Goal: Task Accomplishment & Management: Use online tool/utility

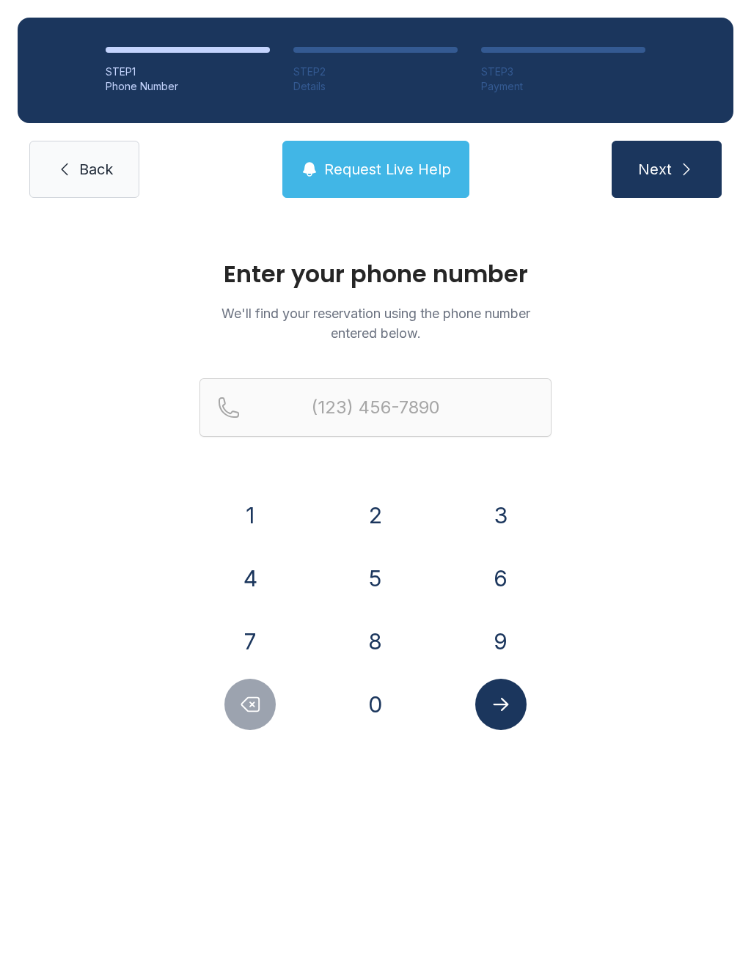
click at [248, 646] on button "7" at bounding box center [249, 641] width 51 height 51
click at [351, 702] on button "0" at bounding box center [375, 704] width 51 height 51
click at [511, 570] on button "6" at bounding box center [500, 578] width 51 height 51
type input "(706)"
click at [81, 181] on link "Back" at bounding box center [84, 169] width 110 height 57
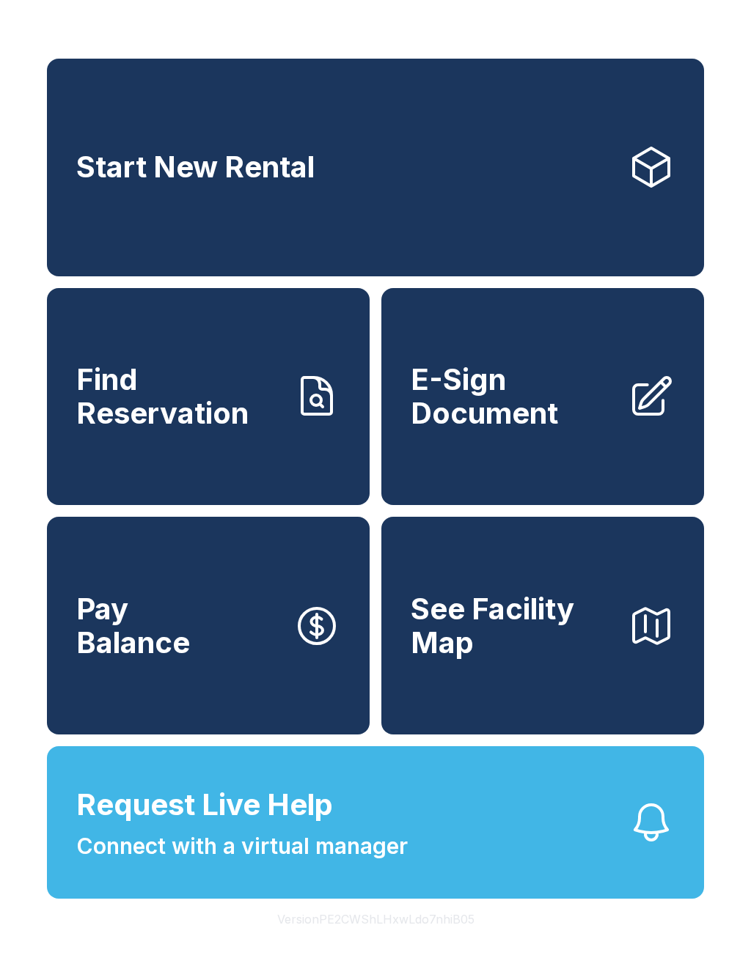
click at [532, 424] on span "E-Sign Document" at bounding box center [512, 396] width 205 height 67
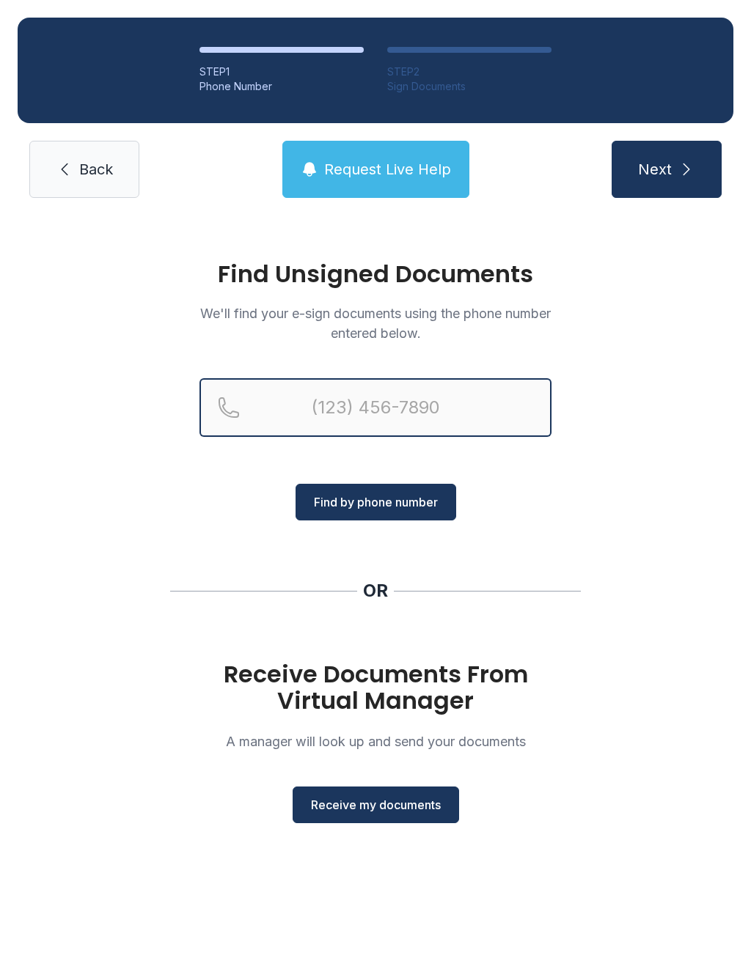
click at [418, 409] on input "Reservation phone number" at bounding box center [375, 407] width 352 height 59
type input "[PHONE_NUMBER]"
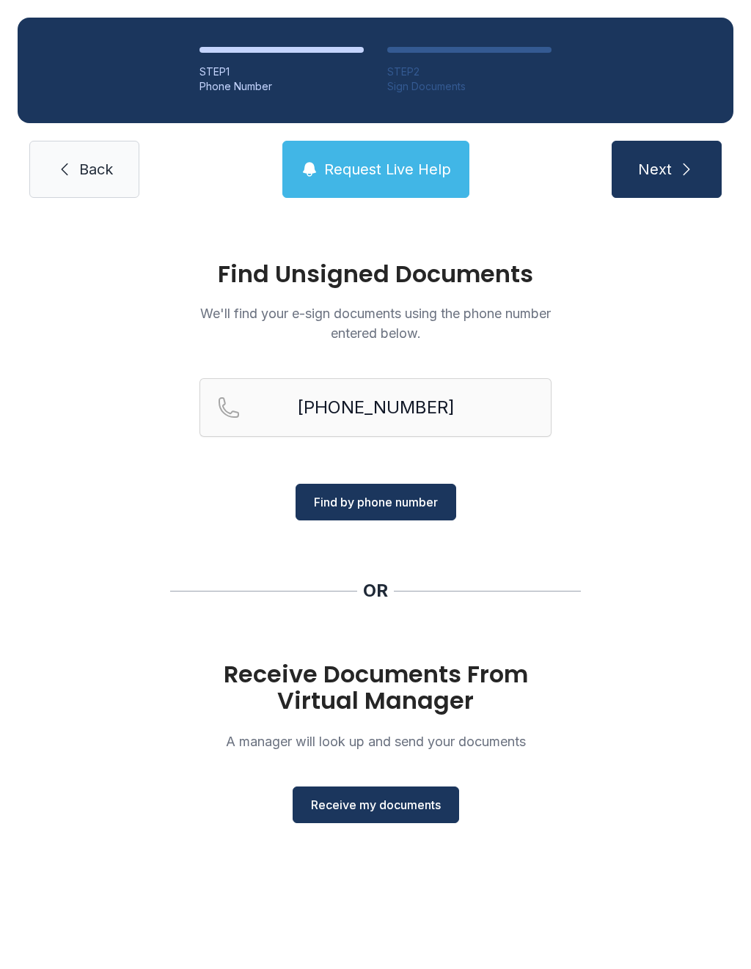
click at [389, 500] on span "Find by phone number" at bounding box center [376, 502] width 124 height 18
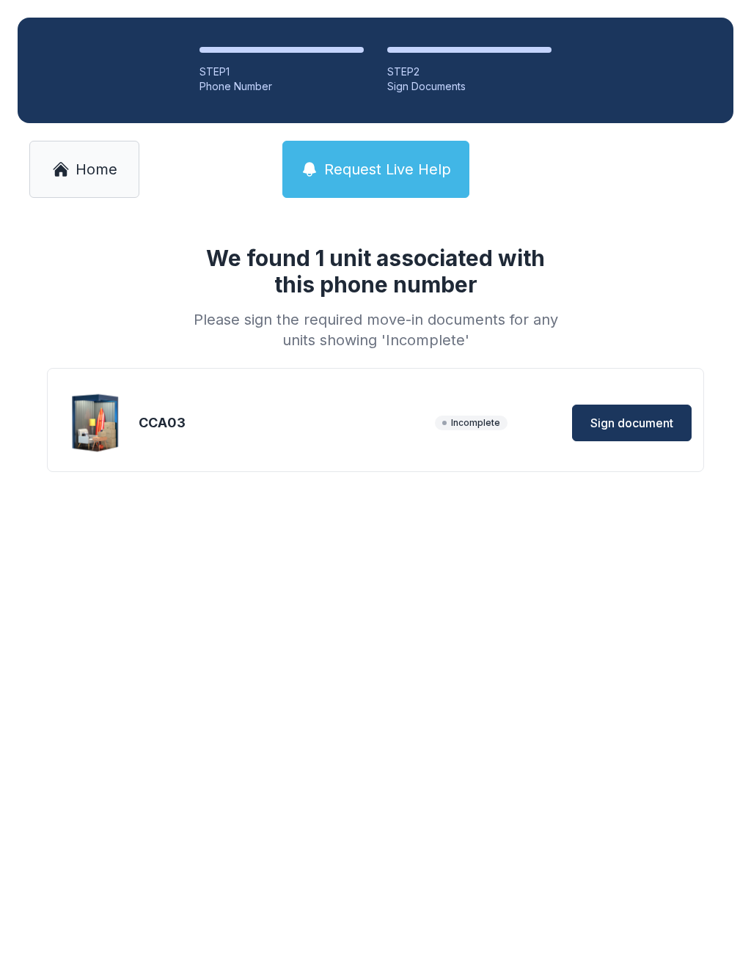
click at [635, 422] on span "Sign document" at bounding box center [631, 423] width 83 height 18
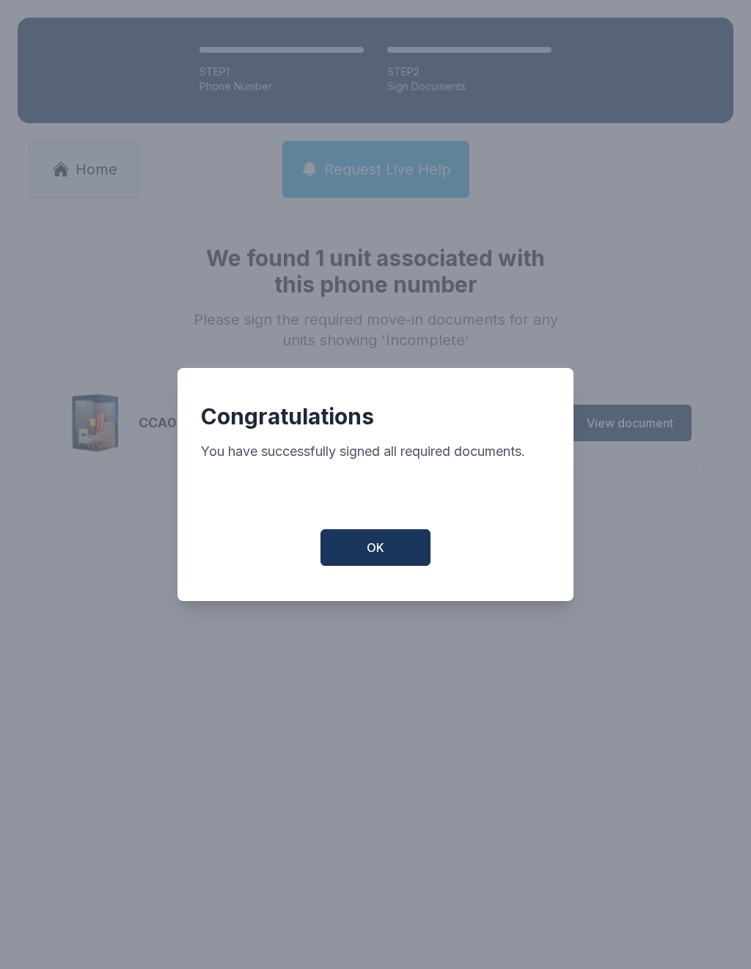
click at [374, 549] on span "OK" at bounding box center [375, 548] width 18 height 18
